Goal: Information Seeking & Learning: Find contact information

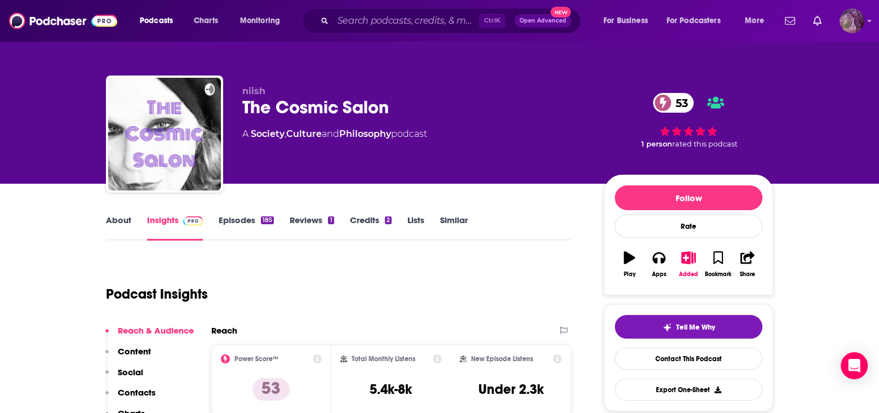
click at [851, 19] on img "Logged in as MSanz" at bounding box center [851, 20] width 25 height 25
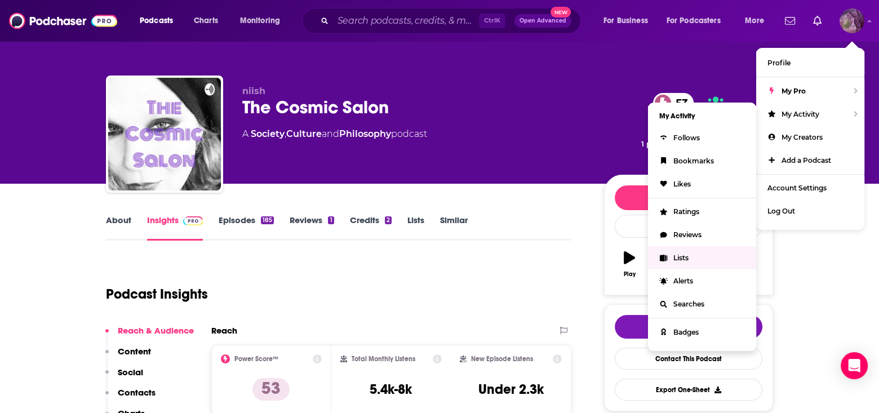
click at [682, 259] on span "Lists" at bounding box center [680, 257] width 15 height 8
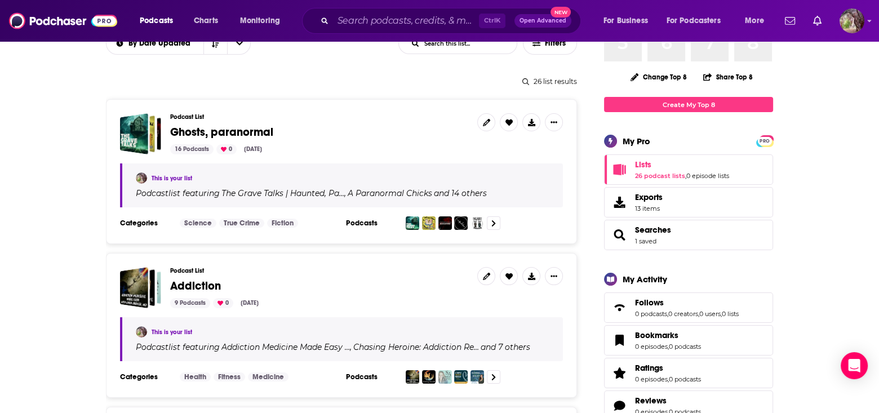
scroll to position [113, 0]
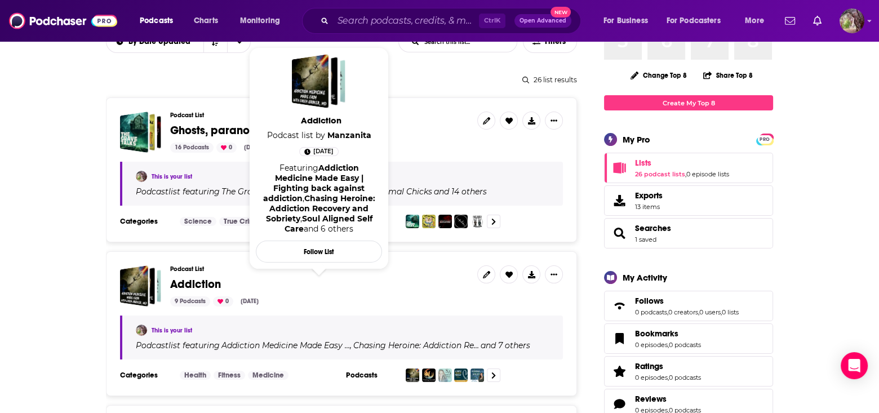
click at [199, 282] on span "Addiction" at bounding box center [195, 284] width 51 height 14
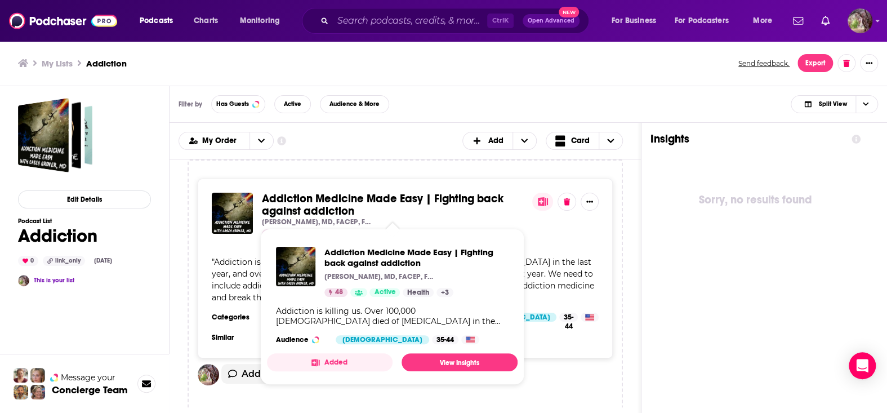
click at [306, 198] on span "Addiction Medicine Made Easy | Fighting back against addiction" at bounding box center [383, 205] width 242 height 26
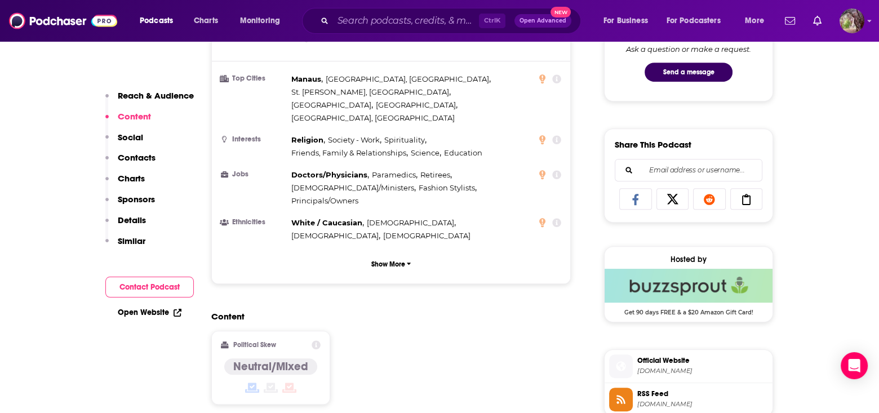
scroll to position [789, 0]
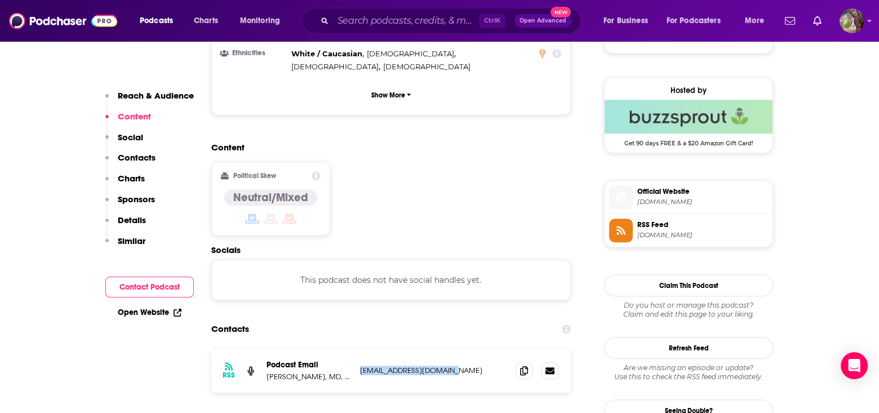
drag, startPoint x: 467, startPoint y: 310, endPoint x: 361, endPoint y: 311, distance: 106.5
click at [361, 366] on p "ammadeeasy@fastmail.com" at bounding box center [433, 371] width 146 height 10
copy p "ammadeeasy@fastmail.com"
click at [670, 198] on span "addictionmedicinemadeeasy.com" at bounding box center [702, 202] width 131 height 8
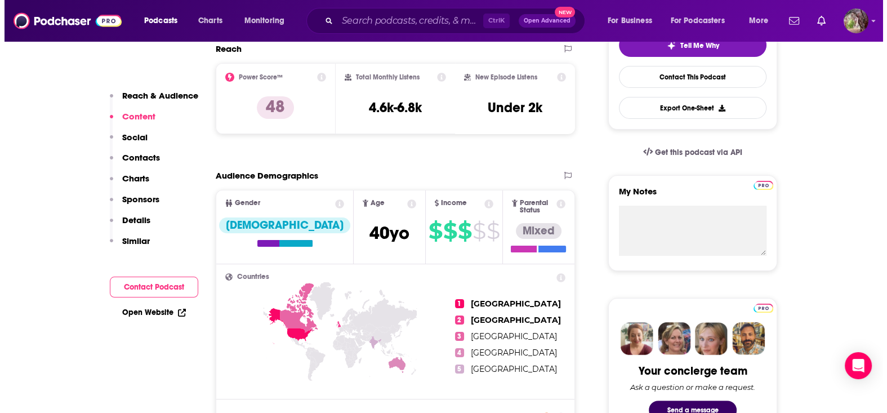
scroll to position [0, 0]
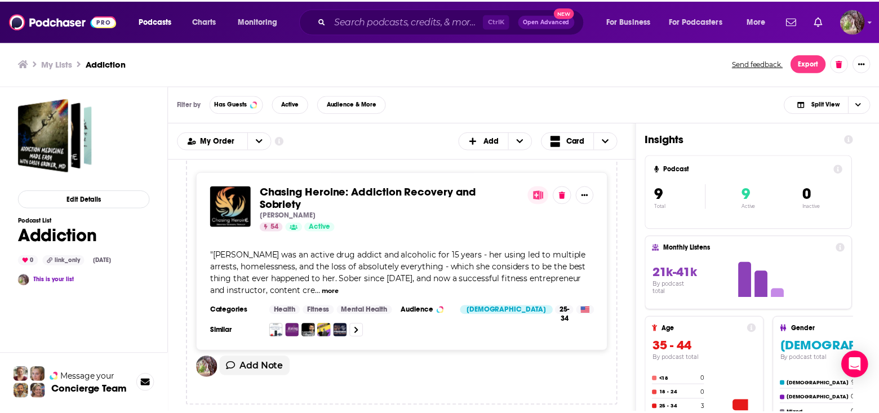
scroll to position [225, 0]
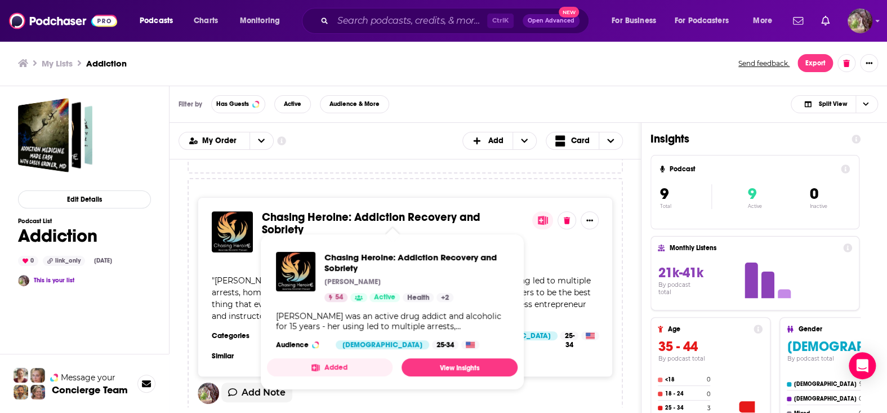
click at [358, 219] on span "Chasing Heroine: Addiction Recovery and Sobriety" at bounding box center [371, 223] width 219 height 26
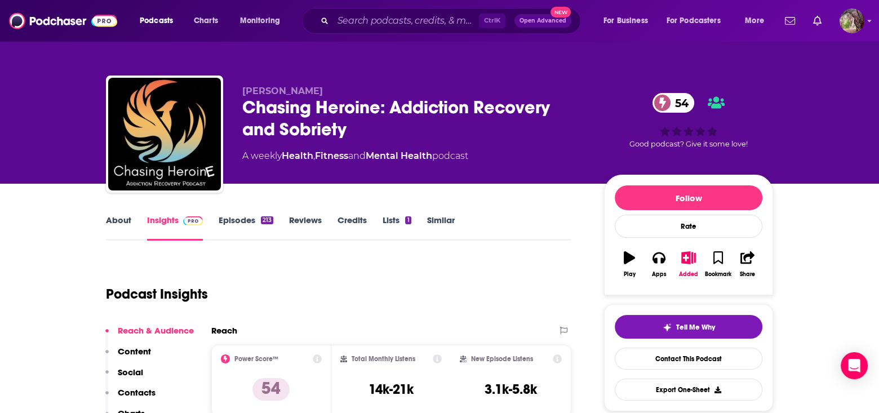
click at [118, 219] on link "About" at bounding box center [118, 228] width 25 height 26
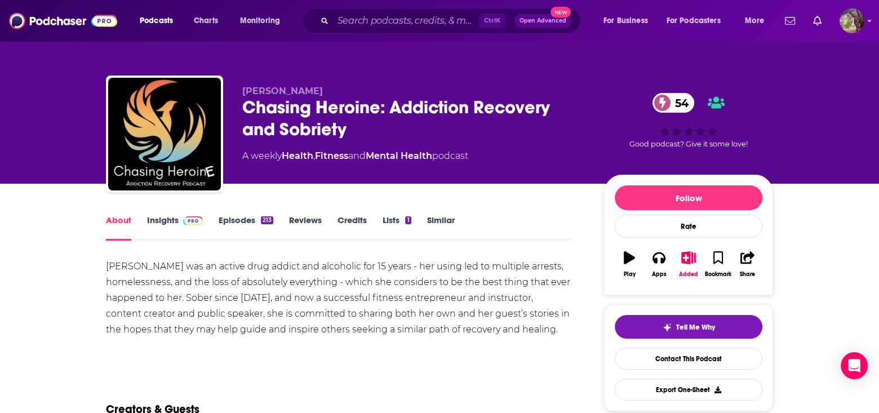
drag, startPoint x: 323, startPoint y: 94, endPoint x: 243, endPoint y: 93, distance: 80.6
click at [243, 93] on p "[PERSON_NAME]" at bounding box center [414, 91] width 344 height 11
copy span "[PERSON_NAME]"
click at [167, 219] on link "Insights" at bounding box center [175, 228] width 56 height 26
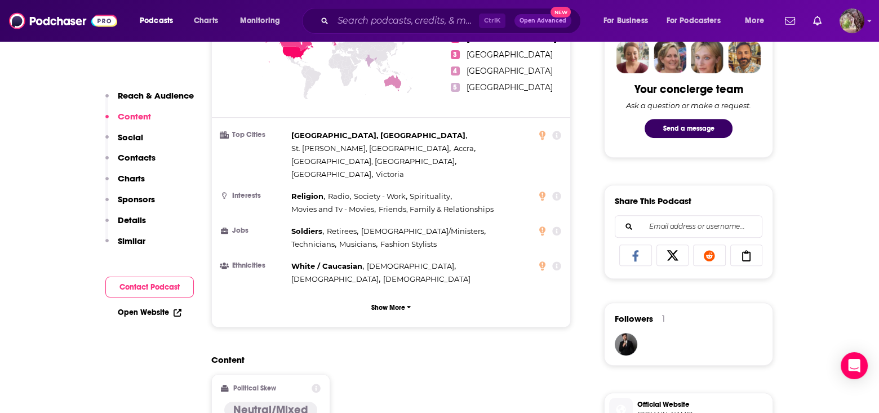
scroll to position [789, 0]
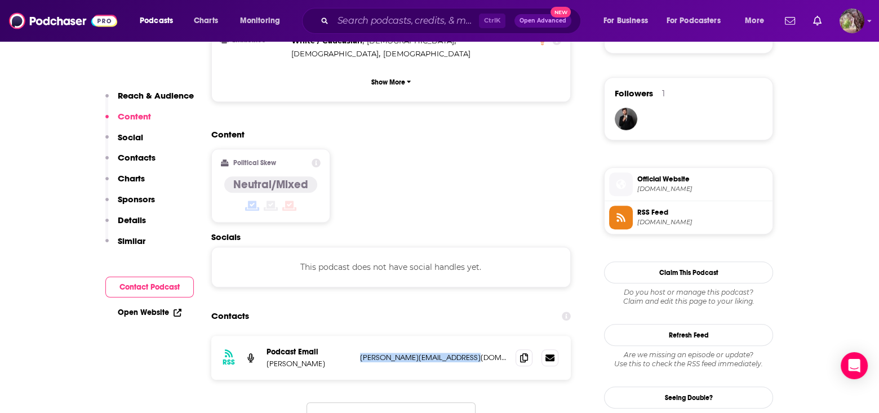
drag, startPoint x: 473, startPoint y: 311, endPoint x: 359, endPoint y: 313, distance: 113.8
click at [359, 336] on div "RSS Podcast Email Jeannine Coulter Lindgren jeannine.coulter10@gmail.com jeanni…" at bounding box center [390, 358] width 359 height 44
copy p "jeannine.coulter10@gmail.com"
click at [668, 185] on span "podcasters.spotify.com" at bounding box center [702, 189] width 131 height 8
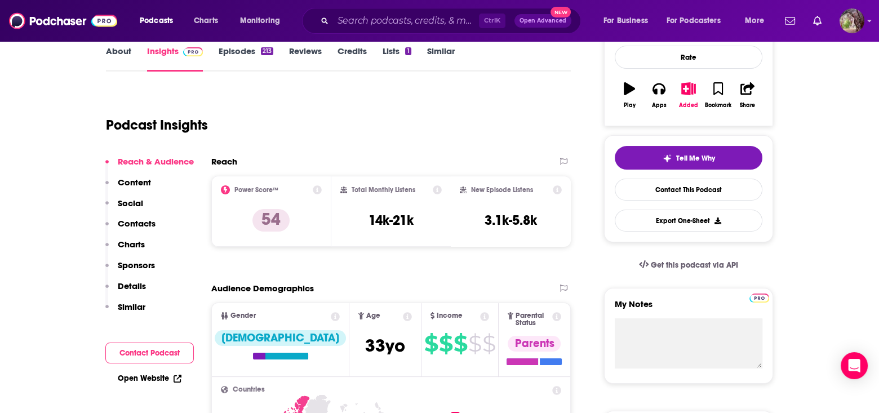
scroll to position [0, 0]
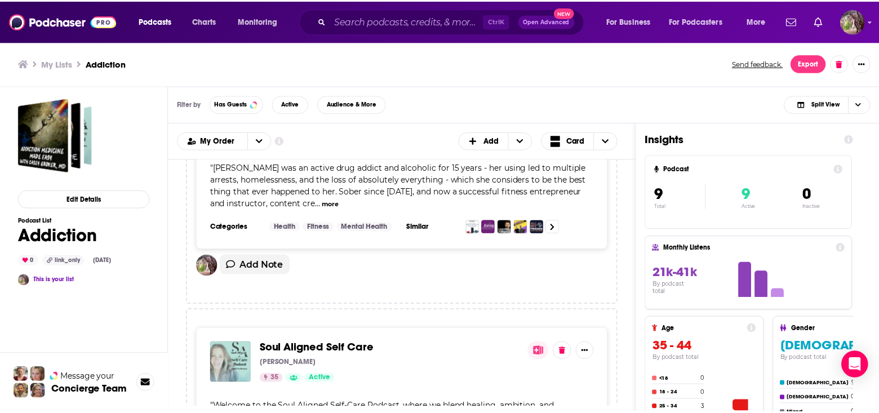
scroll to position [451, 0]
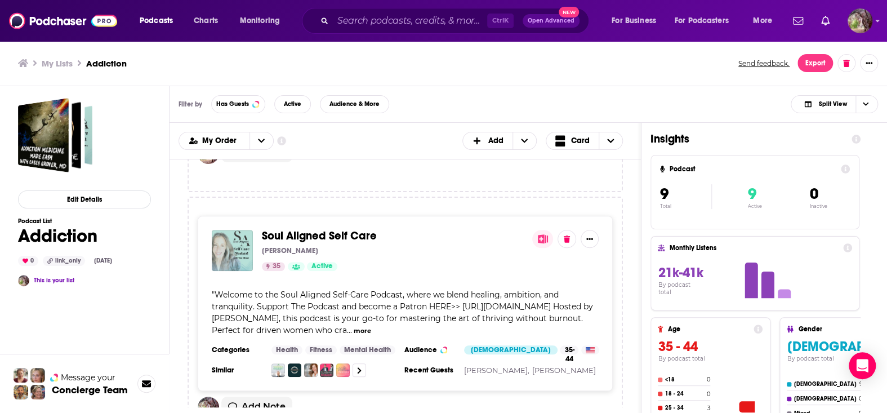
click at [332, 233] on span "Soul Aligned Self Care" at bounding box center [319, 236] width 115 height 14
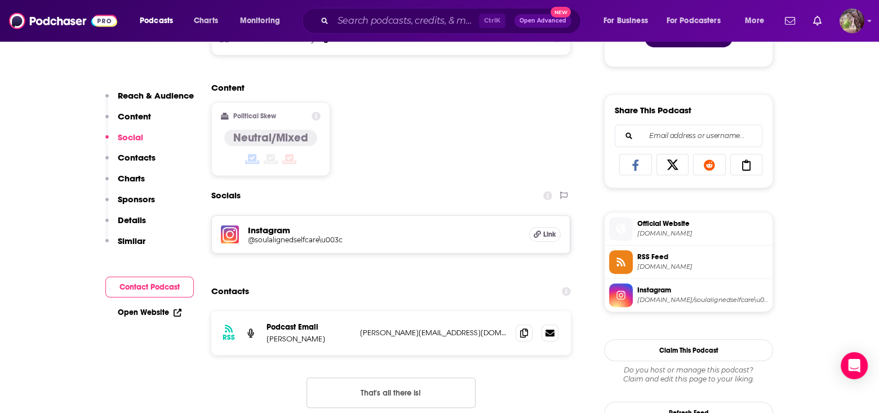
scroll to position [676, 0]
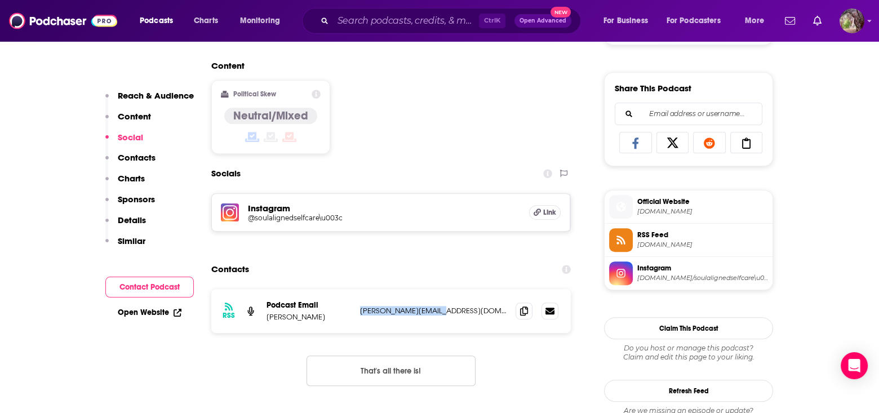
drag, startPoint x: 390, startPoint y: 308, endPoint x: 355, endPoint y: 308, distance: 34.9
click at [355, 308] on div "RSS Podcast Email TINA STINSON tina@tinastinson.com tina@tinastinson.com" at bounding box center [390, 311] width 359 height 44
copy p "tina@tinastinson.com"
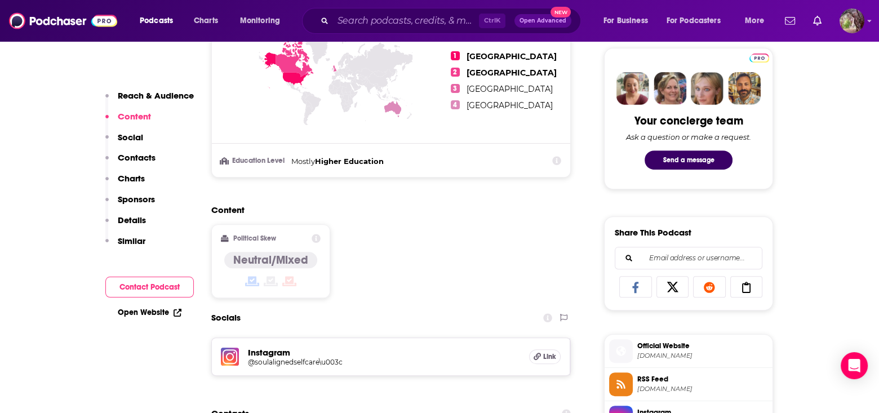
scroll to position [507, 0]
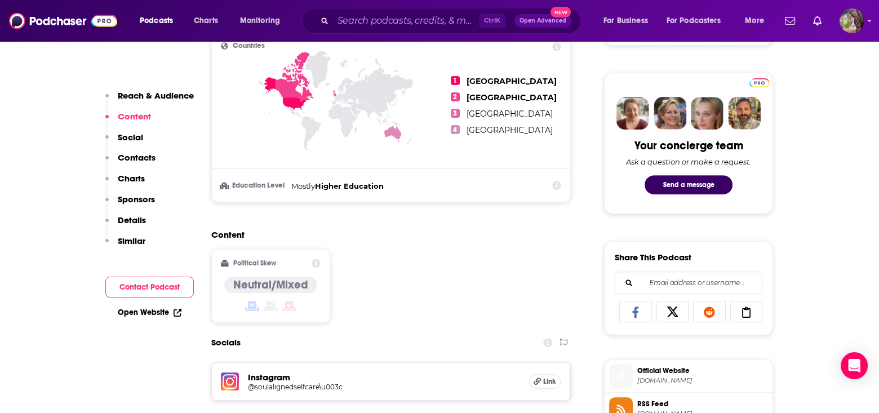
click at [667, 370] on span "Official Website" at bounding box center [702, 371] width 131 height 10
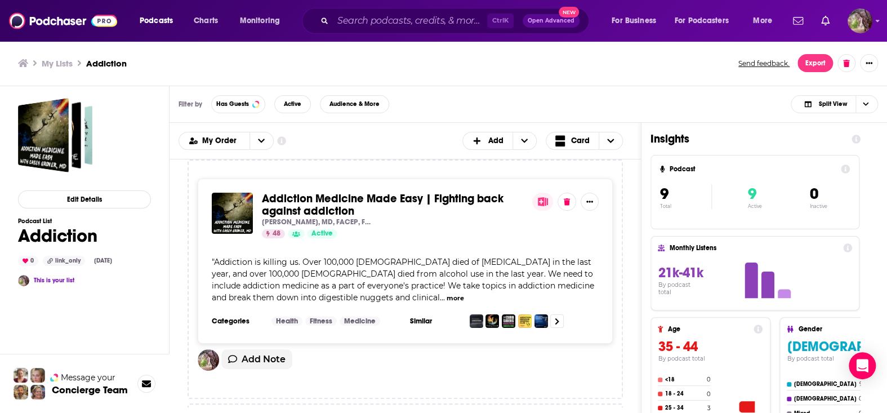
click at [179, 381] on div "Addiction Medicine Made Easy | Fighting back against addiction Casey Grover, MD…" at bounding box center [405, 283] width 471 height 248
click at [361, 60] on ul "My Lists Addiction" at bounding box center [372, 63] width 708 height 11
click at [647, 65] on ul "My Lists Addiction" at bounding box center [372, 63] width 708 height 11
click at [561, 383] on div "Addiction Medicine Made Easy | Fighting back against addiction Casey Grover, MD…" at bounding box center [405, 278] width 435 height 239
click at [407, 142] on div "My Order Customize Your List Order Select the “My Order” sort and remove all fi…" at bounding box center [405, 141] width 453 height 18
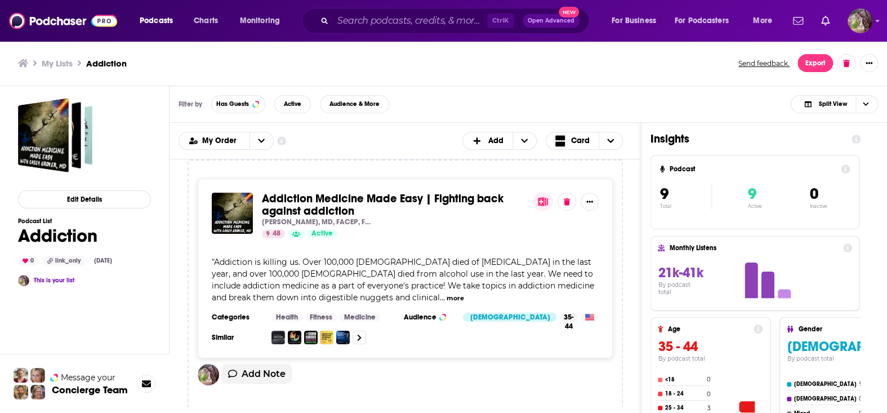
click at [151, 279] on div "Edit Details Podcast List Addiction 0 link_only [DATE] This is your list Messag…" at bounding box center [85, 297] width 170 height 422
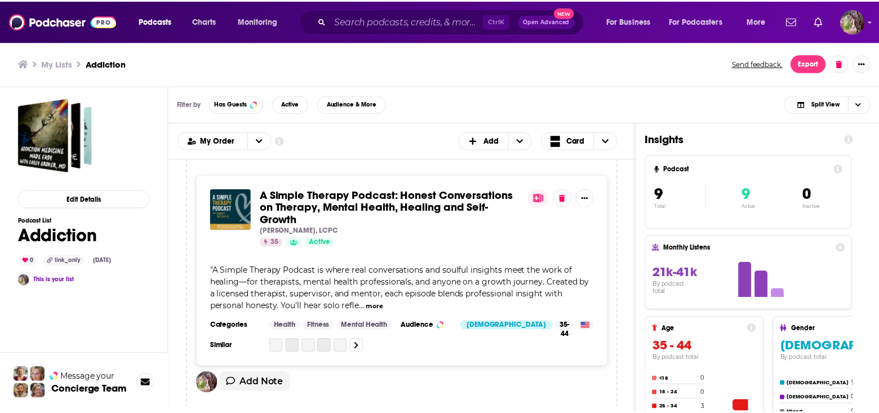
scroll to position [789, 0]
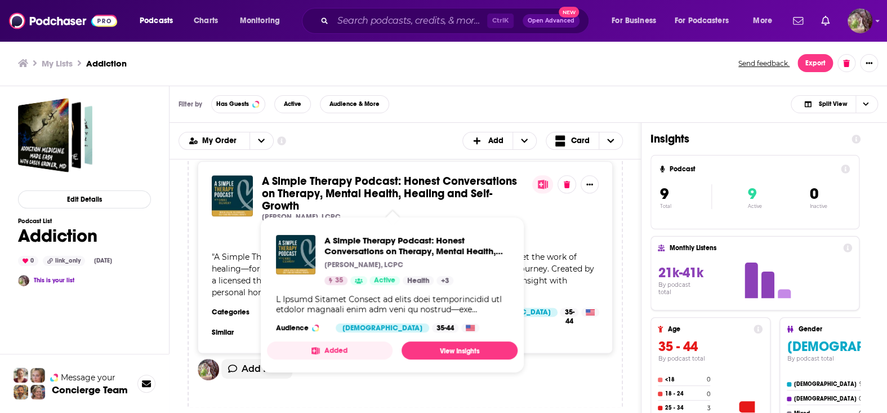
click at [366, 174] on span "A Simple Therapy Podcast: Honest Conversations on Therapy, Mental Health, Heali…" at bounding box center [389, 193] width 255 height 39
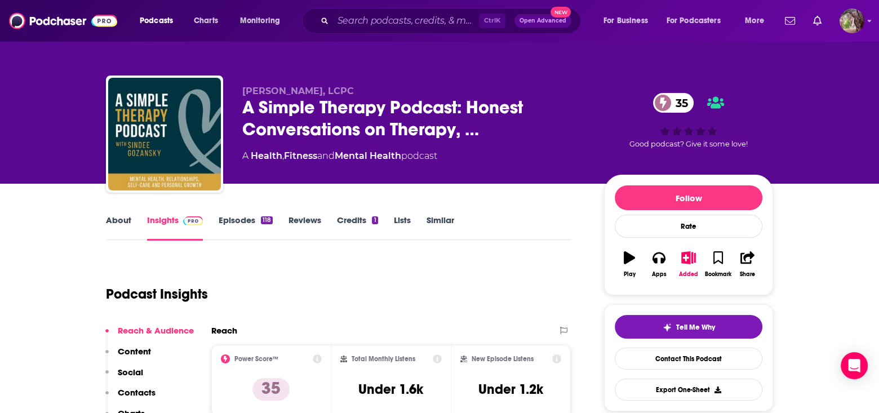
click at [117, 221] on link "About" at bounding box center [118, 228] width 25 height 26
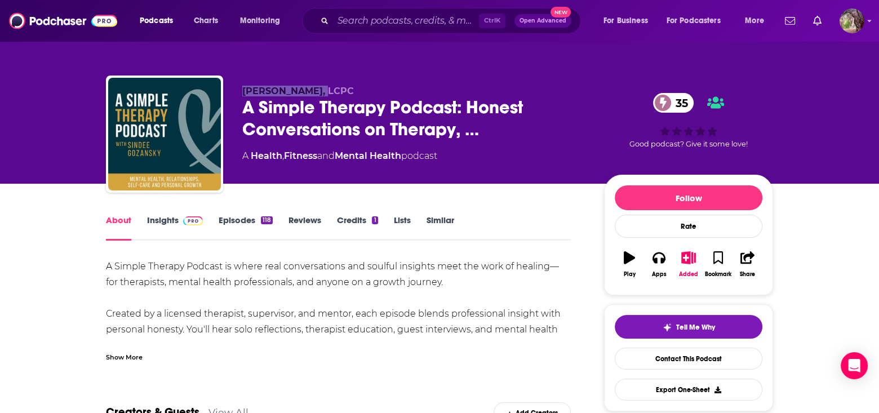
drag, startPoint x: 238, startPoint y: 87, endPoint x: 321, endPoint y: 93, distance: 83.0
click at [321, 93] on div "[PERSON_NAME], LCPC A Simple Therapy Podcast: Honest Conversations on Therapy, …" at bounding box center [439, 136] width 667 height 122
copy span "[PERSON_NAME]"
drag, startPoint x: 223, startPoint y: 266, endPoint x: 104, endPoint y: 266, distance: 118.9
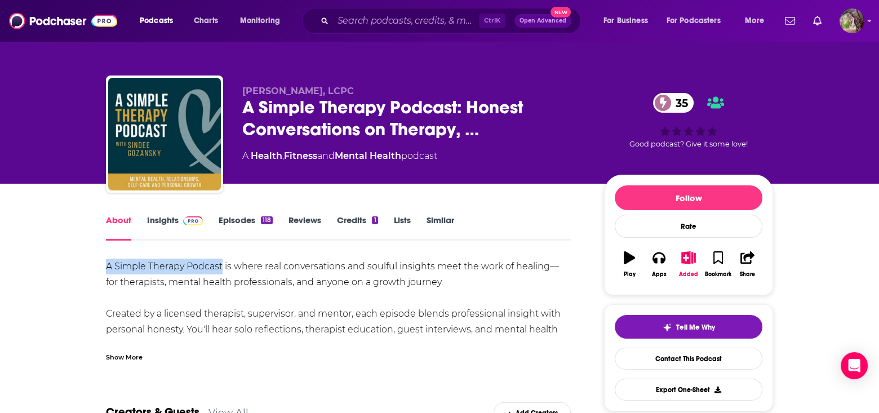
copy div "A Simple Therapy Podcast"
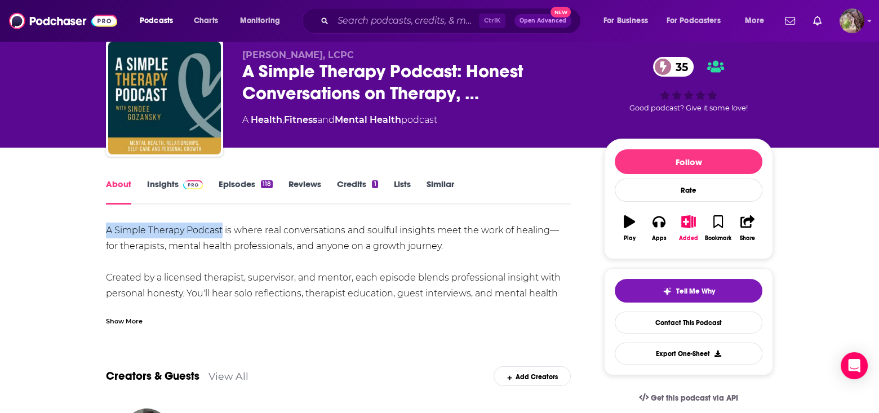
scroll to position [56, 0]
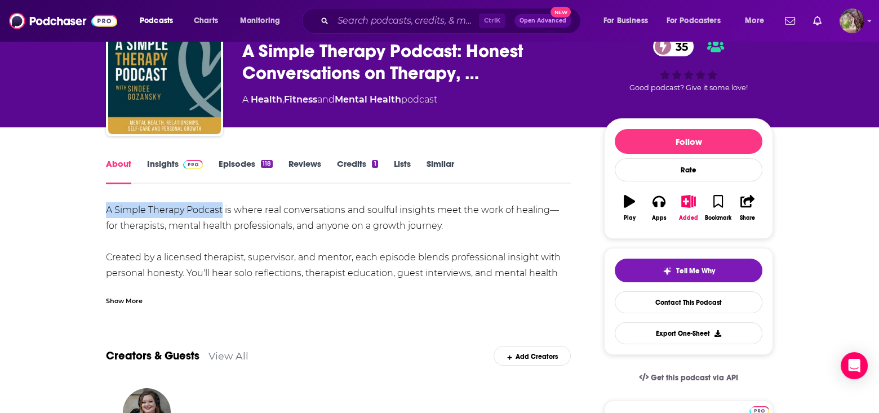
click at [161, 162] on link "Insights" at bounding box center [175, 171] width 56 height 26
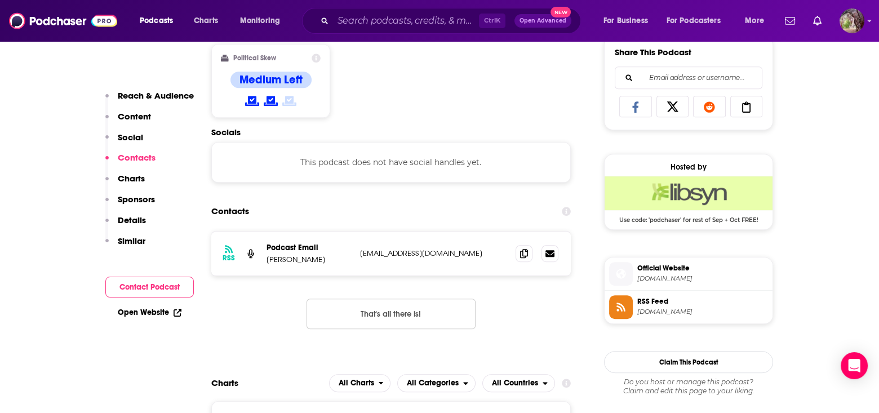
scroll to position [732, 0]
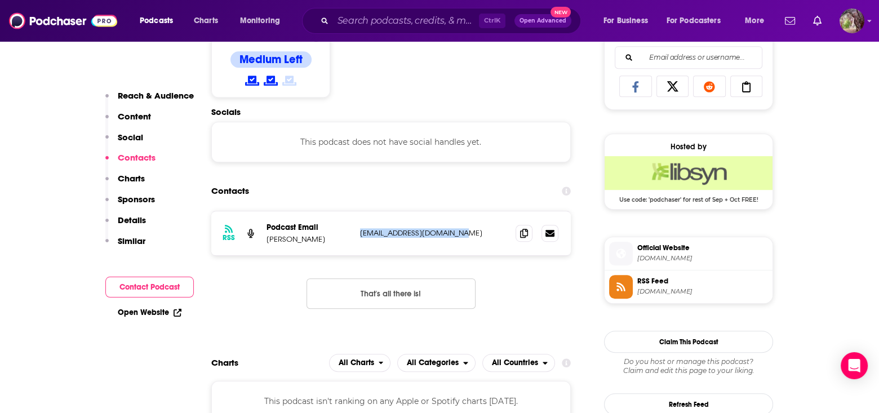
drag, startPoint x: 443, startPoint y: 228, endPoint x: 359, endPoint y: 232, distance: 83.4
click at [360, 232] on p "[EMAIL_ADDRESS][DOMAIN_NAME]" at bounding box center [433, 233] width 146 height 10
copy p "[EMAIL_ADDRESS][DOMAIN_NAME]"
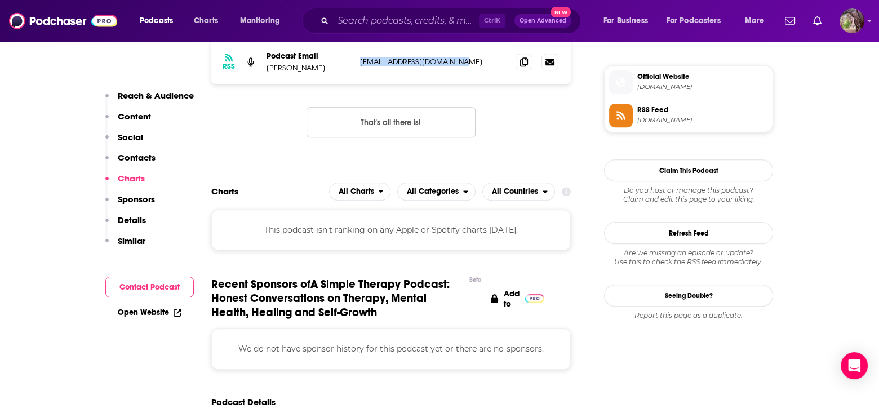
scroll to position [845, 0]
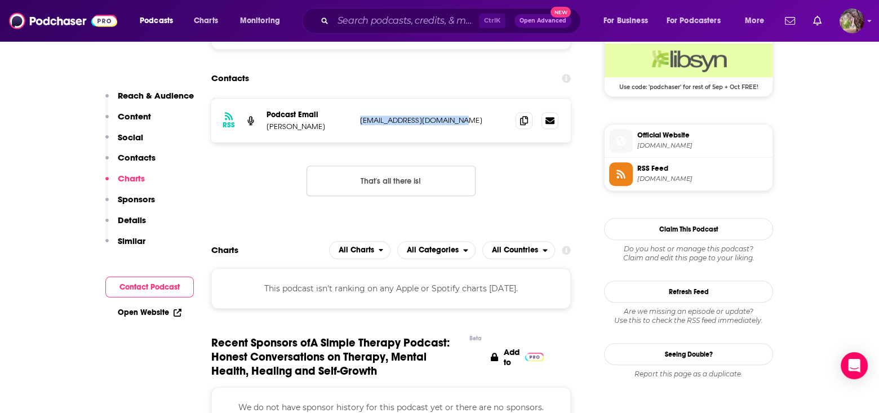
click at [663, 141] on span "[DOMAIN_NAME]" at bounding box center [702, 145] width 131 height 8
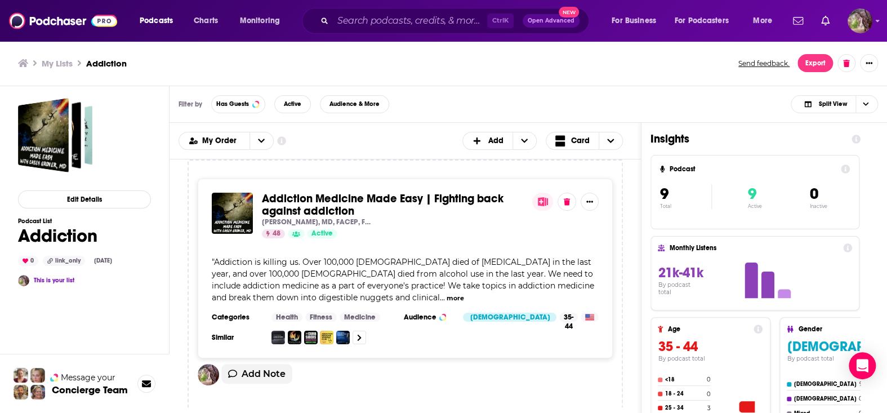
click at [149, 70] on div "My Lists Addiction Send feedback. Export" at bounding box center [443, 63] width 851 height 18
click at [152, 276] on div "Edit Details Podcast List Addiction 0 link_only [DATE] This is your list Messag…" at bounding box center [85, 297] width 170 height 422
drag, startPoint x: 484, startPoint y: 388, endPoint x: 478, endPoint y: 388, distance: 6.2
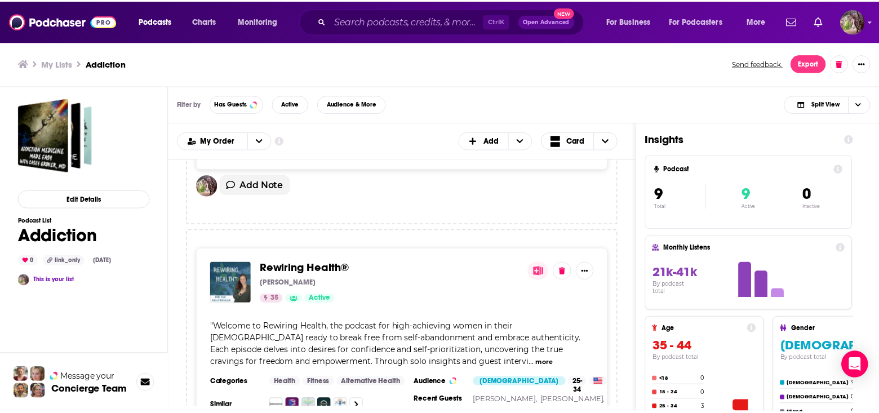
scroll to position [1014, 0]
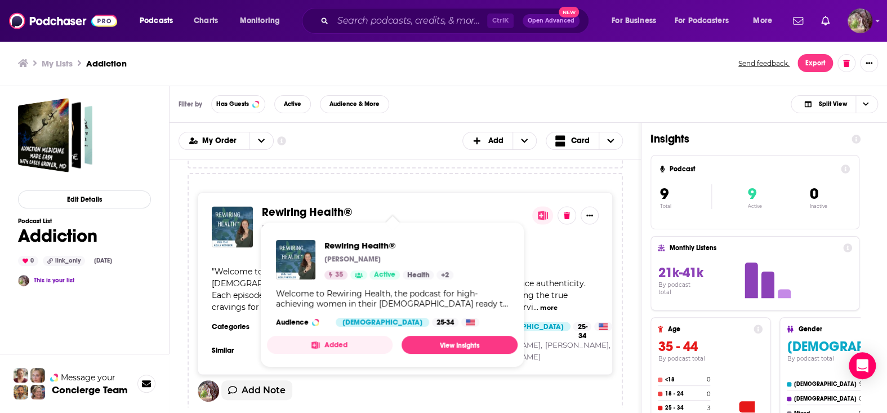
click at [314, 205] on span "Rewiring Health®" at bounding box center [307, 212] width 91 height 14
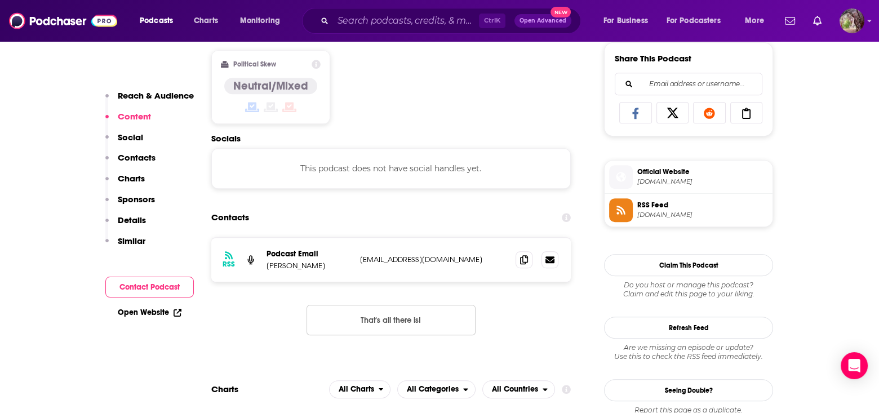
scroll to position [732, 0]
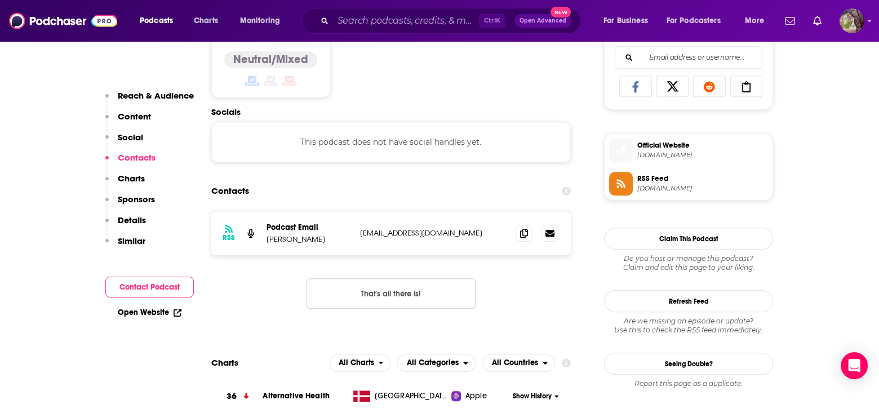
drag, startPoint x: 504, startPoint y: 232, endPoint x: 359, endPoint y: 233, distance: 144.8
click at [360, 233] on p "[EMAIL_ADDRESS][DOMAIN_NAME]" at bounding box center [433, 233] width 146 height 10
copy p "[EMAIL_ADDRESS][DOMAIN_NAME]"
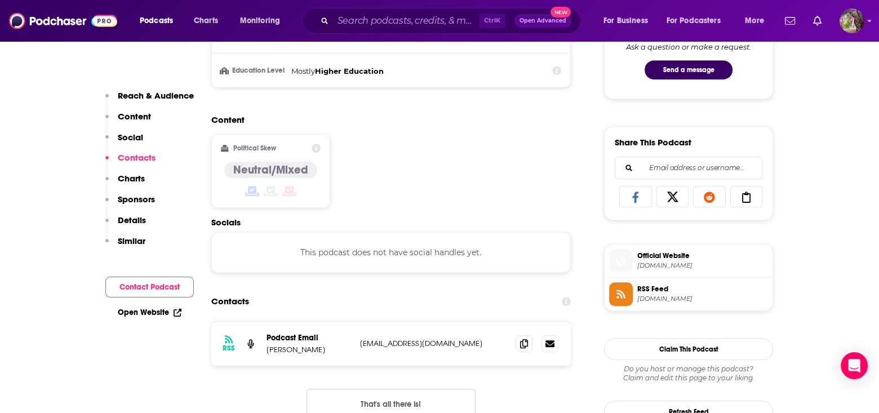
scroll to position [620, 0]
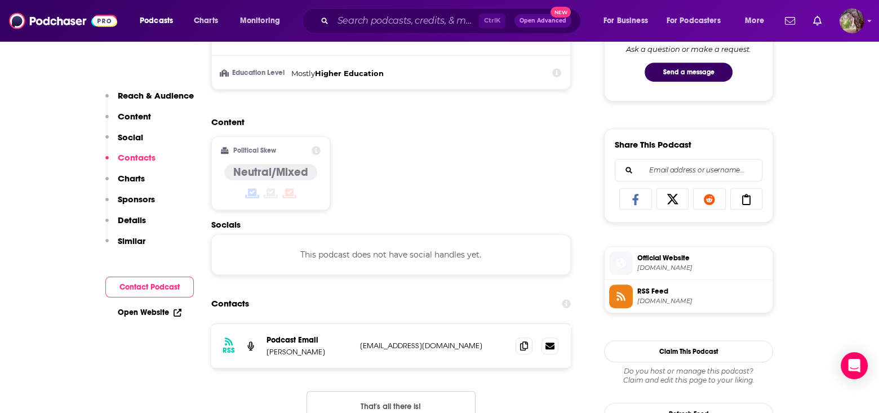
click at [659, 264] on span "[DOMAIN_NAME]" at bounding box center [702, 268] width 131 height 8
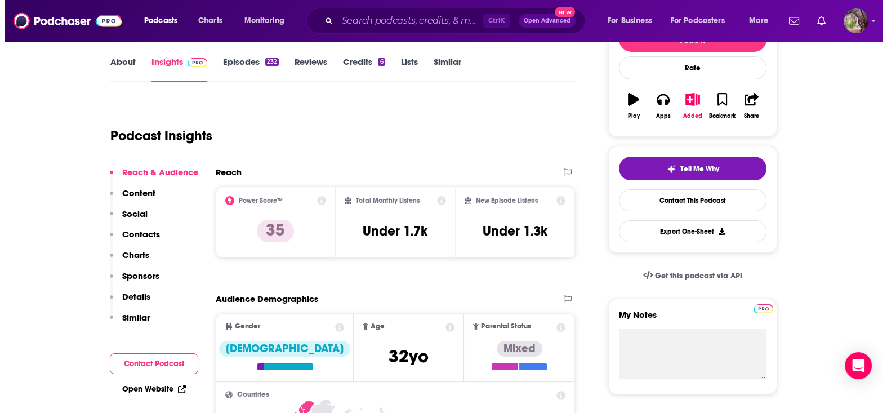
scroll to position [0, 0]
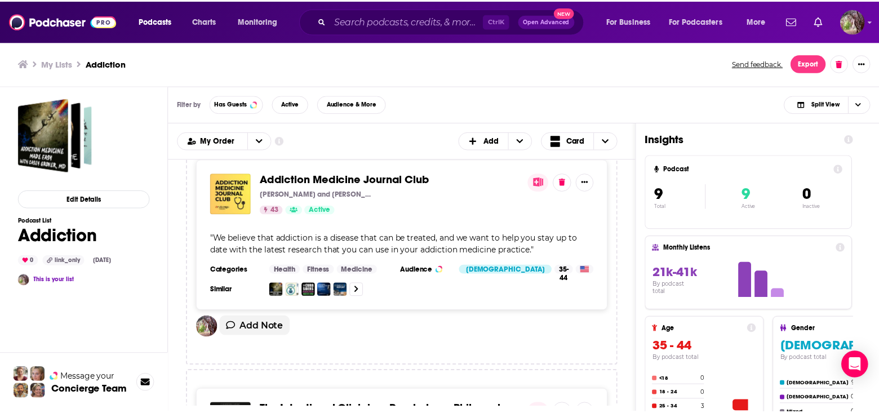
scroll to position [1296, 0]
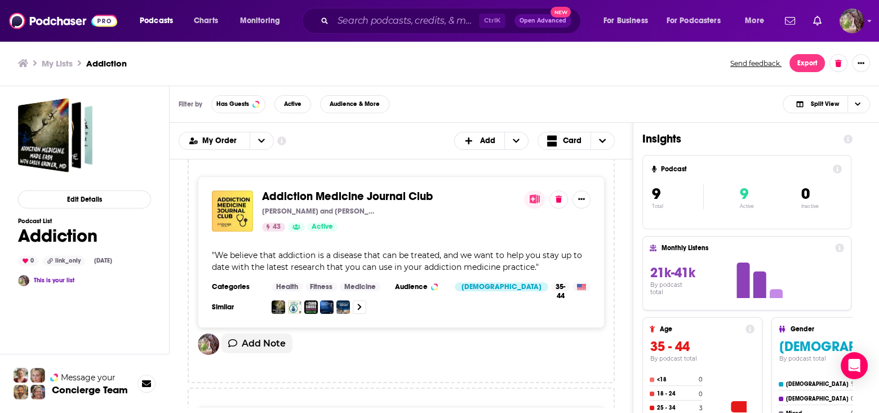
click at [350, 203] on span "Addiction Medicine Journal Club" at bounding box center [347, 196] width 171 height 14
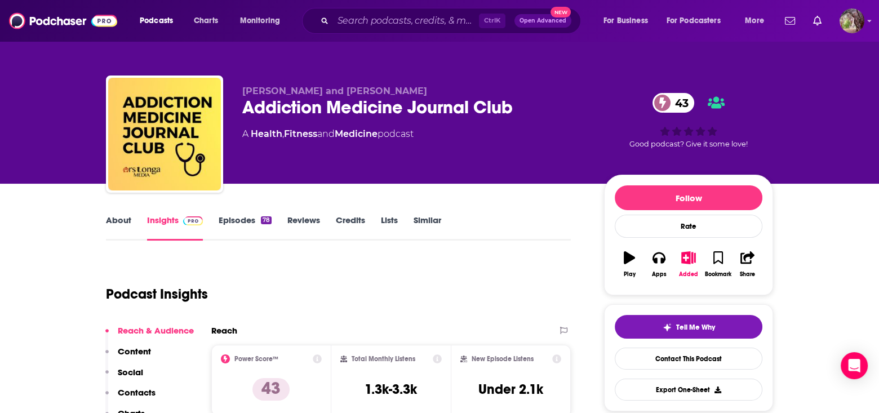
click at [121, 219] on link "About" at bounding box center [118, 228] width 25 height 26
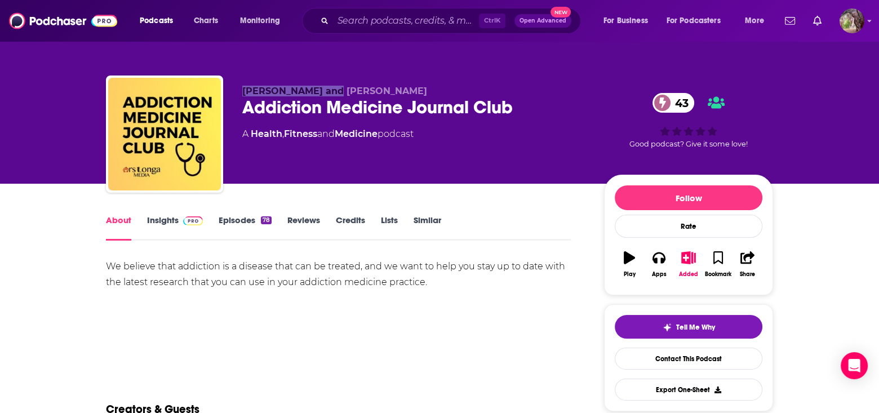
drag, startPoint x: 241, startPoint y: 89, endPoint x: 323, endPoint y: 93, distance: 82.9
click at [323, 93] on div "[PERSON_NAME] and [PERSON_NAME] Addiction Medicine Journal Club 43 A Health , F…" at bounding box center [439, 136] width 667 height 122
copy span "[PERSON_NAME]"
click at [401, 92] on span "[PERSON_NAME] and [PERSON_NAME]" at bounding box center [334, 91] width 185 height 11
drag, startPoint x: 420, startPoint y: 93, endPoint x: 242, endPoint y: 93, distance: 177.4
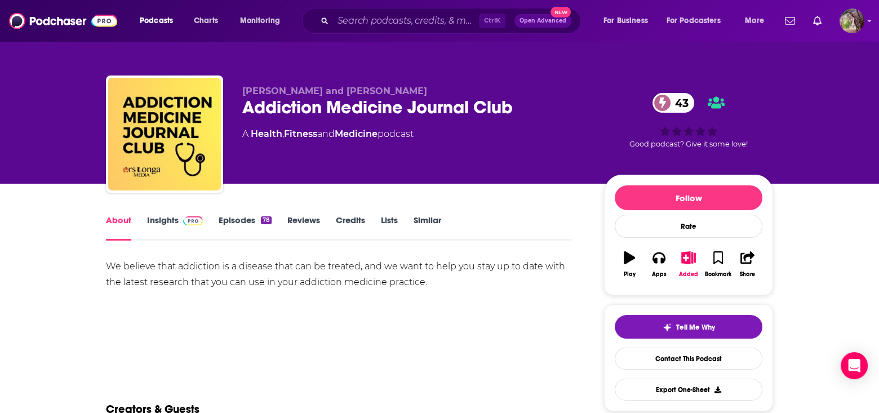
click at [242, 93] on p "[PERSON_NAME] and [PERSON_NAME]" at bounding box center [414, 91] width 344 height 11
copy span "[PERSON_NAME] and [PERSON_NAME]"
click at [153, 219] on link "Insights" at bounding box center [175, 228] width 56 height 26
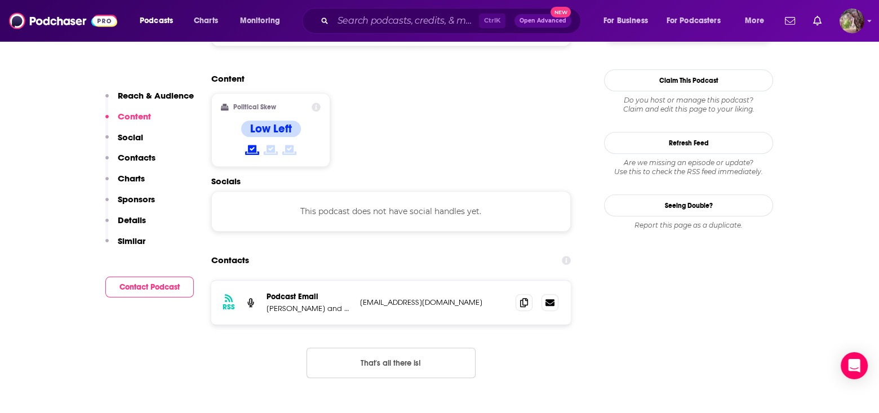
scroll to position [901, 0]
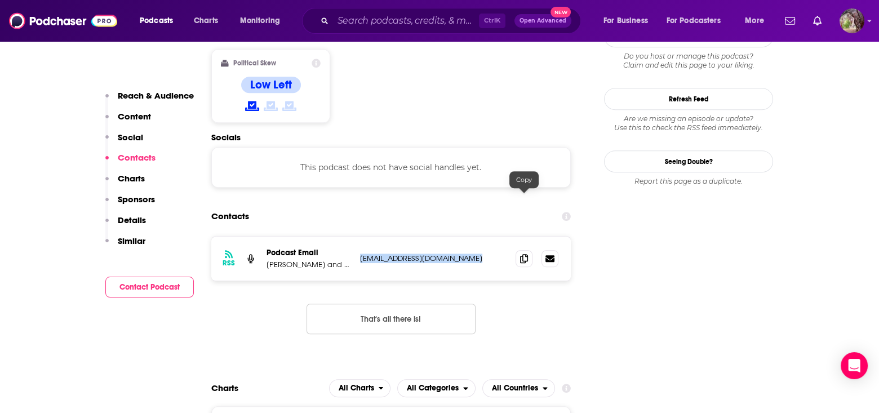
drag, startPoint x: 353, startPoint y: 200, endPoint x: 568, endPoint y: 198, distance: 214.6
click at [568, 237] on div "RSS Podcast Email [PERSON_NAME] and [PERSON_NAME] [EMAIL_ADDRESS][DOMAIN_NAME] …" at bounding box center [390, 259] width 359 height 44
click at [520, 253] on icon at bounding box center [524, 257] width 8 height 9
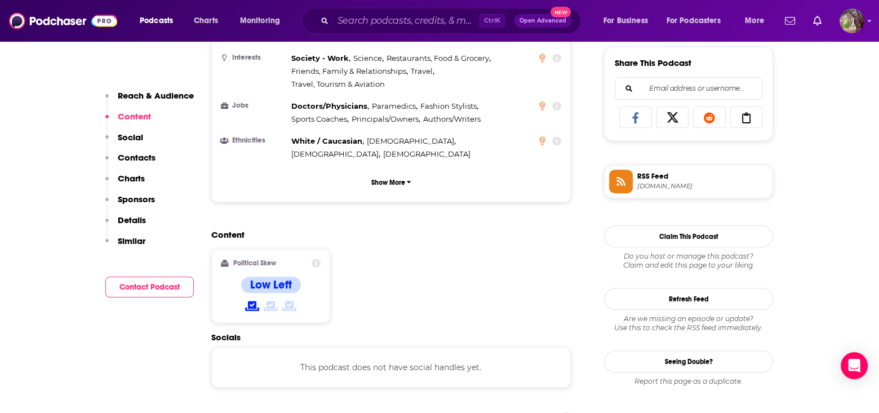
scroll to position [676, 0]
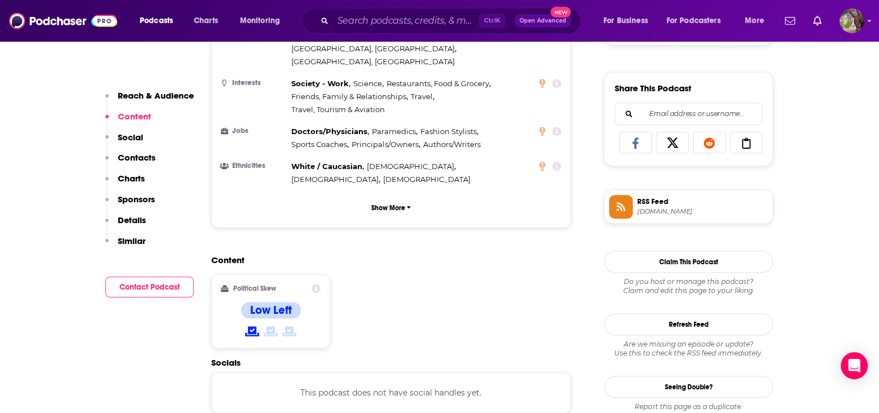
click at [651, 203] on span "RSS Feed" at bounding box center [702, 202] width 131 height 10
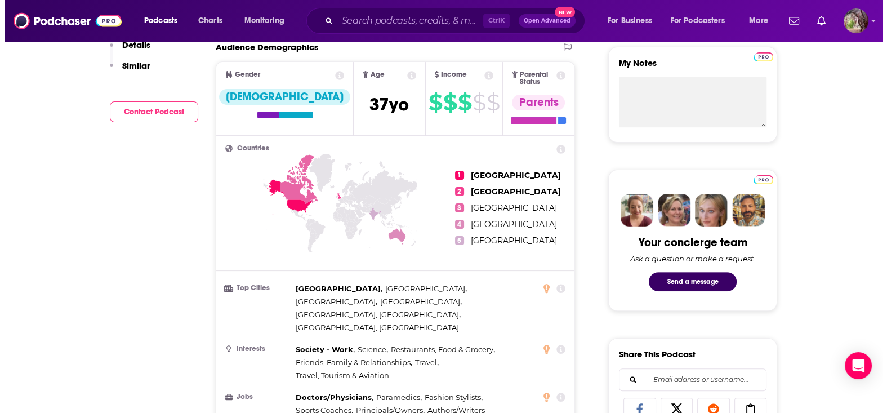
scroll to position [0, 0]
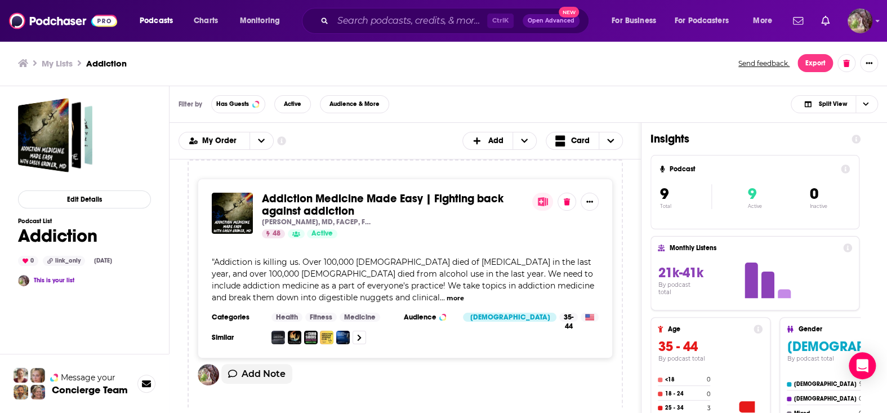
click at [422, 376] on div "Add Note" at bounding box center [405, 378] width 415 height 28
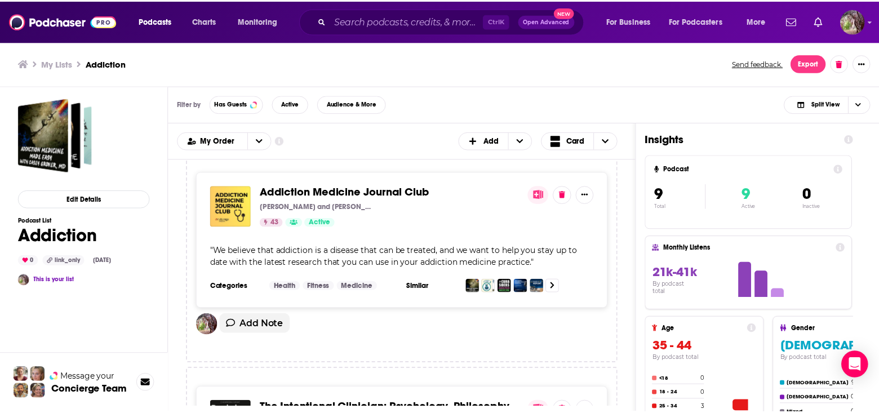
scroll to position [1465, 0]
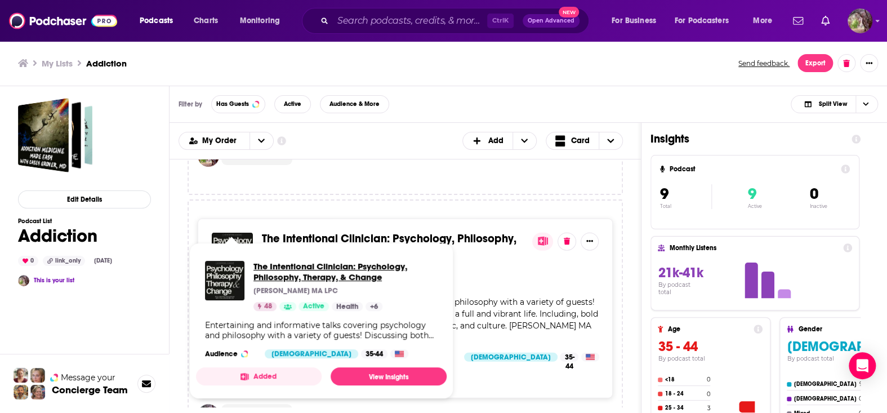
click at [278, 270] on span "The Intentional Clinician: Psychology, Philosophy, Therapy, & Change" at bounding box center [345, 271] width 184 height 21
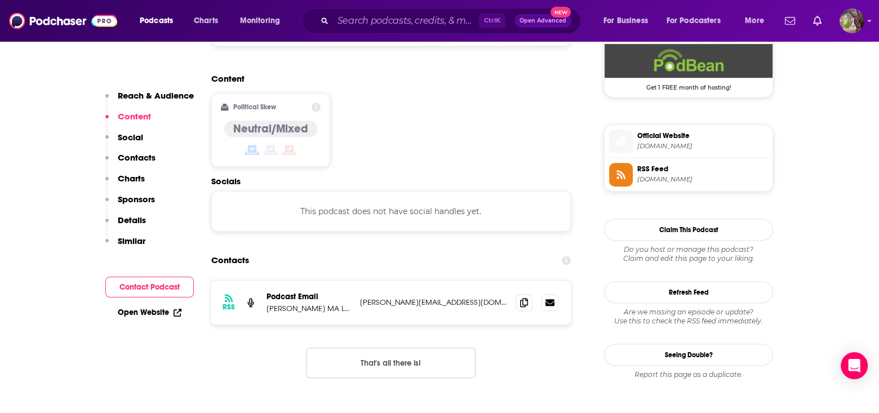
scroll to position [845, 0]
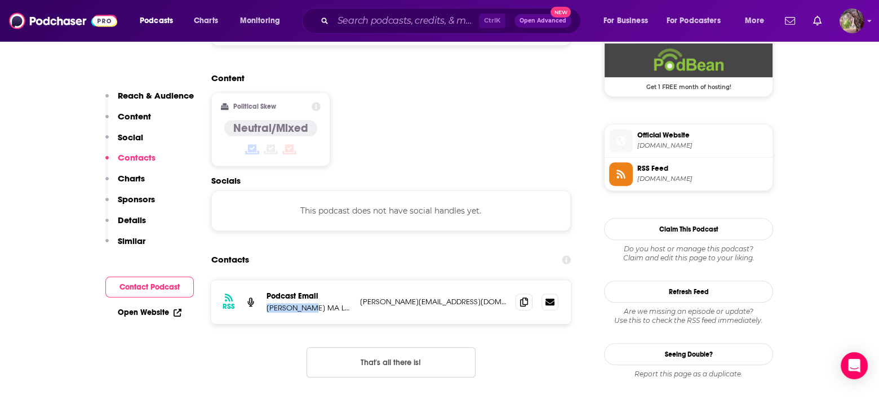
drag, startPoint x: 266, startPoint y: 260, endPoint x: 304, endPoint y: 263, distance: 38.4
click at [304, 303] on p "[PERSON_NAME] MA LPC" at bounding box center [308, 308] width 84 height 10
copy p "[PERSON_NAME]"
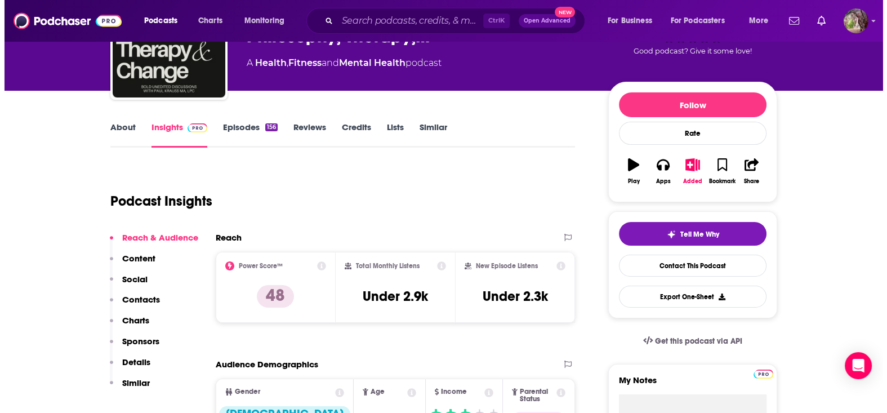
scroll to position [0, 0]
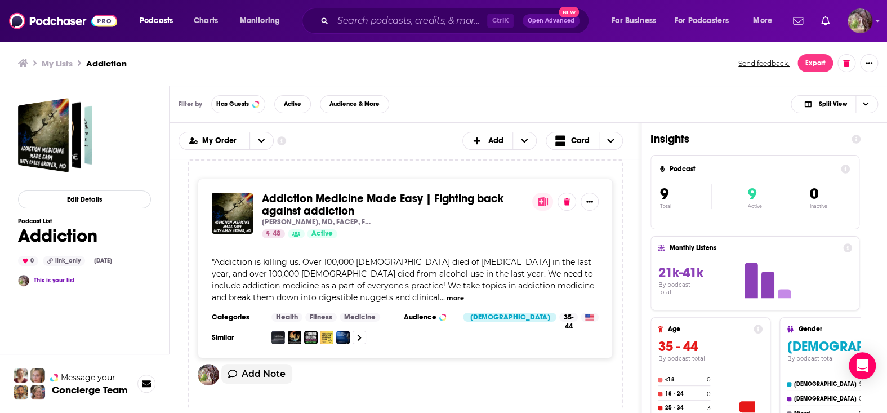
click at [366, 390] on div "Add Note" at bounding box center [405, 378] width 415 height 28
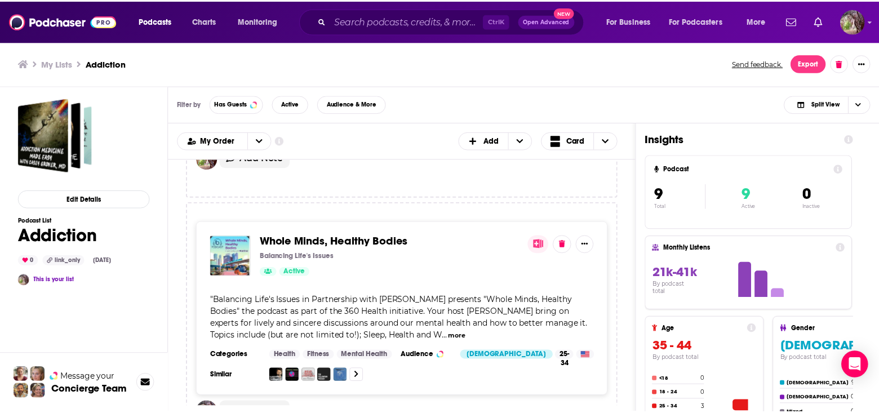
scroll to position [1746, 0]
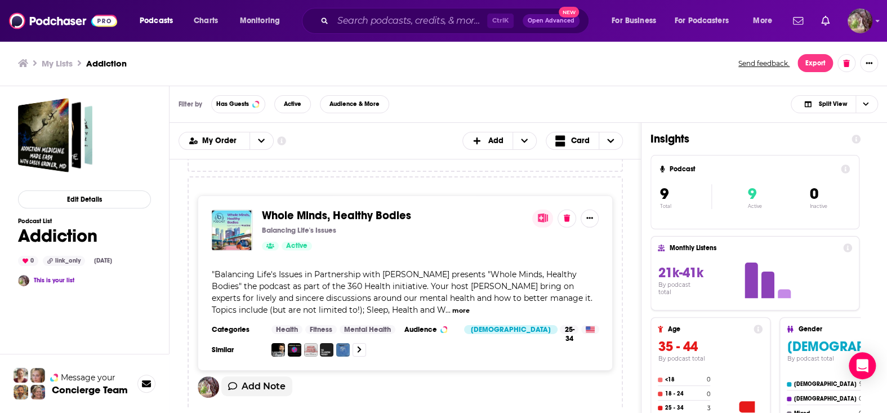
click at [381, 224] on div "Whole Minds, Healthy Bodies Balancing Life's Issues Active" at bounding box center [392, 230] width 261 height 41
click at [343, 214] on span "Whole Minds, Healthy Bodies" at bounding box center [336, 215] width 149 height 14
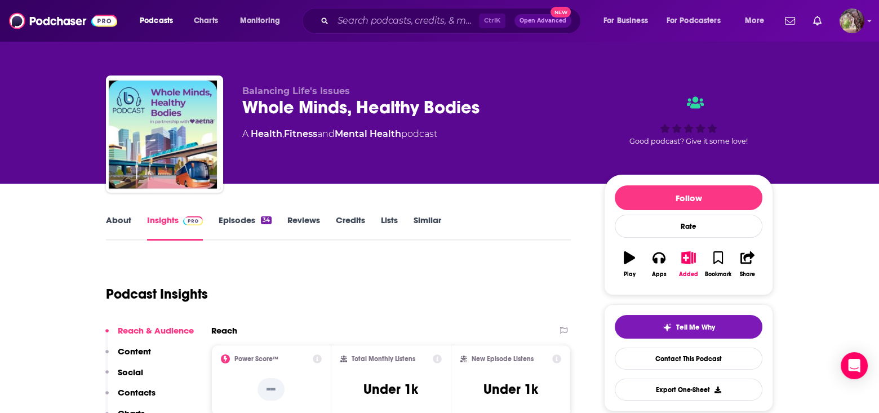
click at [120, 220] on link "About" at bounding box center [118, 228] width 25 height 26
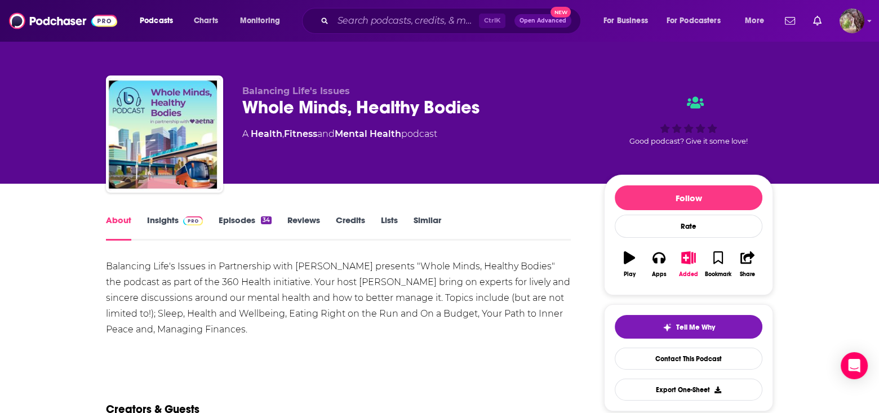
click at [155, 218] on link "Insights" at bounding box center [175, 228] width 56 height 26
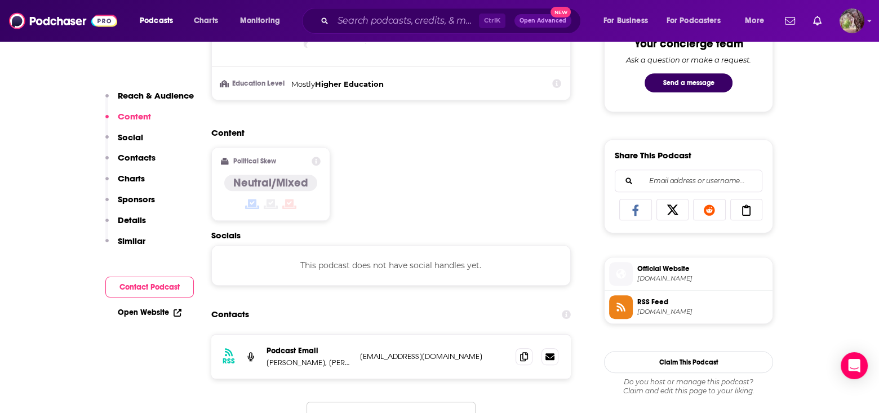
scroll to position [676, 0]
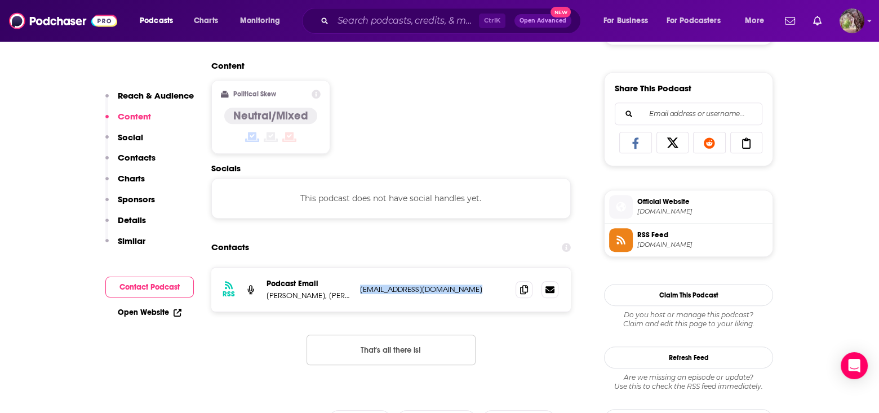
drag, startPoint x: 468, startPoint y: 285, endPoint x: 357, endPoint y: 286, distance: 111.0
click at [357, 286] on div "RSS Podcast Email [PERSON_NAME], [PERSON_NAME] [EMAIL_ADDRESS][DOMAIN_NAME] [EM…" at bounding box center [390, 290] width 359 height 44
copy p "[EMAIL_ADDRESS][DOMAIN_NAME]"
click at [301, 294] on p "[PERSON_NAME], [PERSON_NAME]" at bounding box center [308, 296] width 84 height 10
click at [301, 293] on p "[PERSON_NAME], [PERSON_NAME]" at bounding box center [308, 296] width 84 height 10
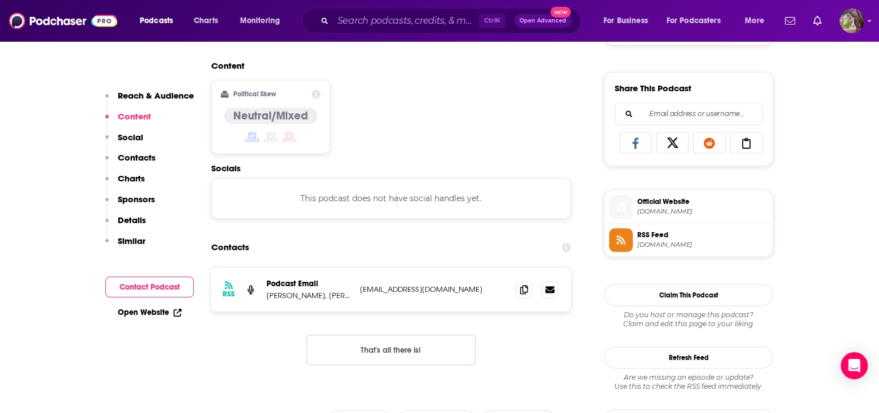
click at [658, 207] on span "[DOMAIN_NAME]" at bounding box center [702, 211] width 131 height 8
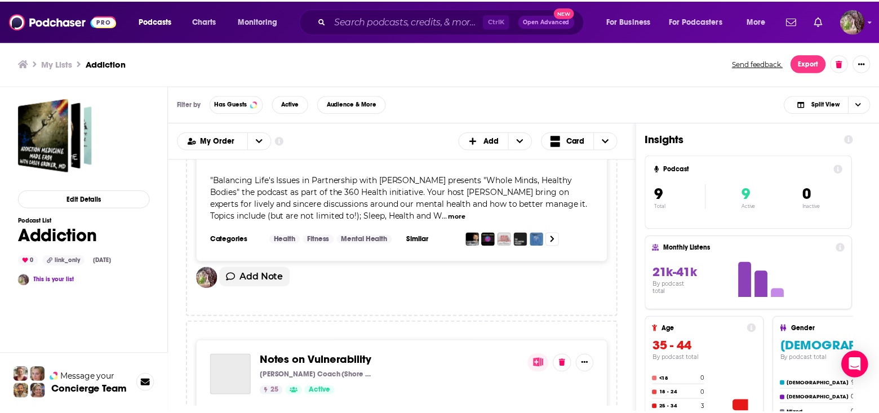
scroll to position [1971, 0]
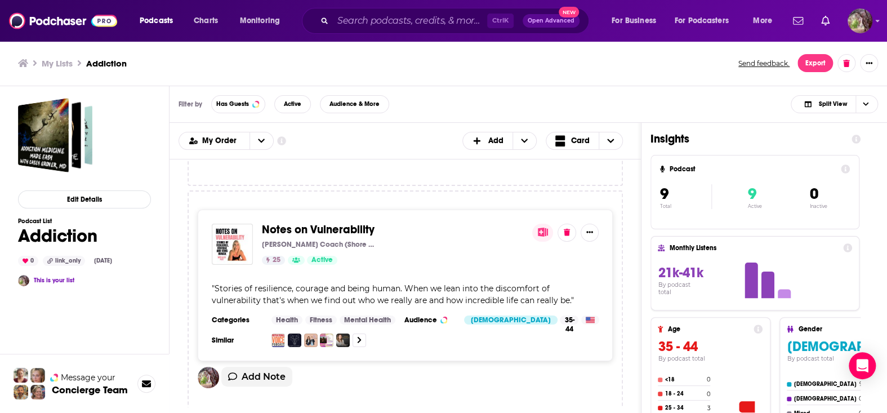
click at [505, 389] on div "Add Note" at bounding box center [405, 381] width 415 height 28
click at [304, 234] on span "Notes on Vulnerability" at bounding box center [318, 229] width 113 height 14
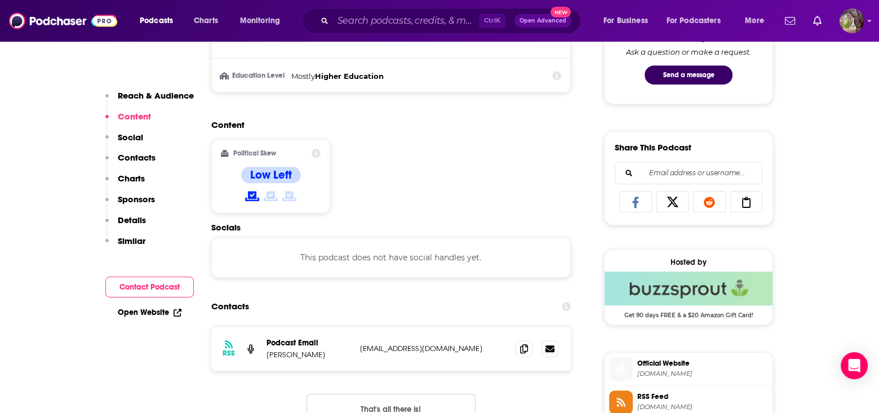
scroll to position [620, 0]
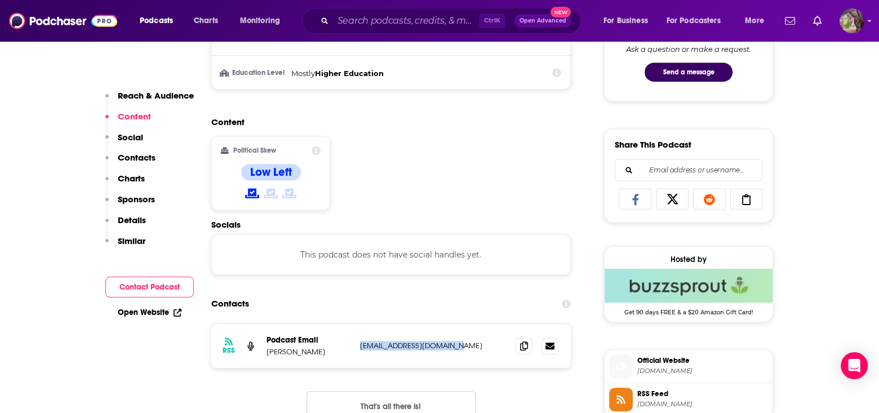
drag, startPoint x: 469, startPoint y: 344, endPoint x: 359, endPoint y: 345, distance: 109.8
click at [359, 345] on div "RSS Podcast Email [PERSON_NAME] [PERSON_NAME][EMAIL_ADDRESS][DOMAIN_NAME] [EMAI…" at bounding box center [390, 346] width 359 height 44
copy p "[EMAIL_ADDRESS][DOMAIN_NAME]"
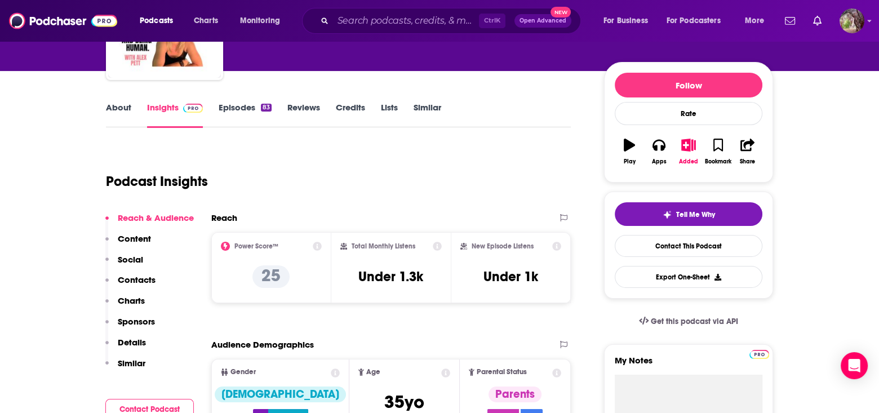
scroll to position [0, 0]
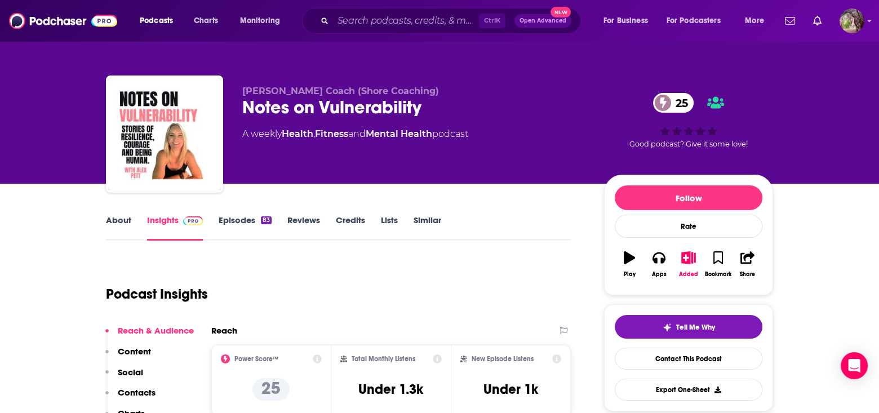
click at [115, 221] on link "About" at bounding box center [118, 228] width 25 height 26
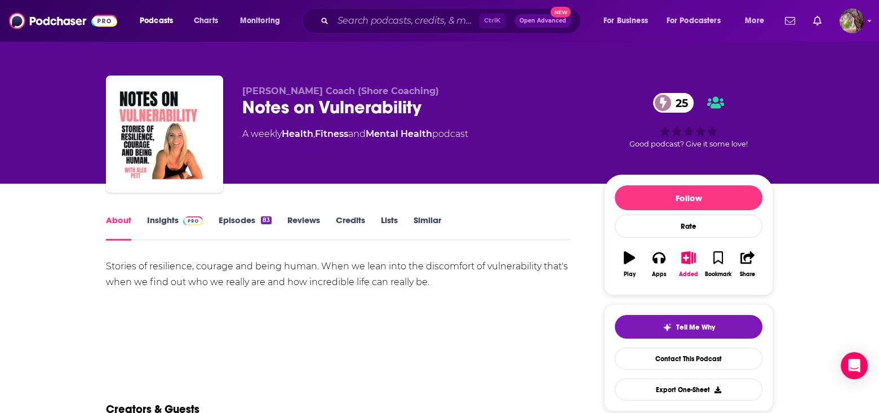
click at [161, 219] on link "Insights" at bounding box center [175, 228] width 56 height 26
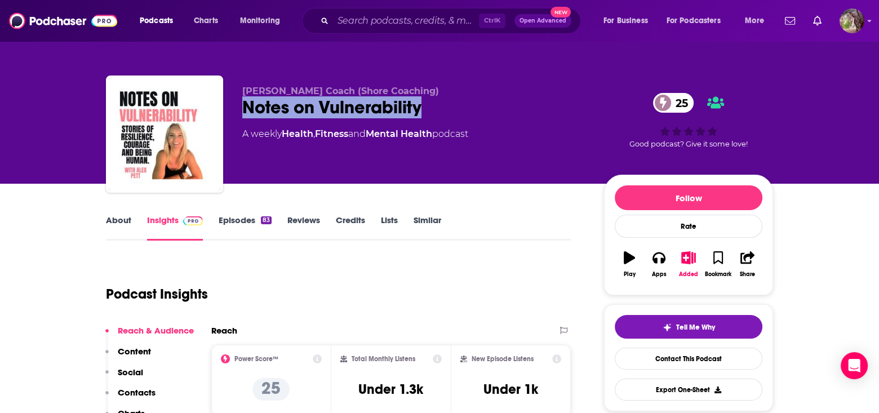
drag, startPoint x: 438, startPoint y: 108, endPoint x: 244, endPoint y: 108, distance: 193.8
click at [244, 108] on div "Notes on Vulnerability 25" at bounding box center [414, 107] width 344 height 22
copy h2 "Notes on Vulnerability"
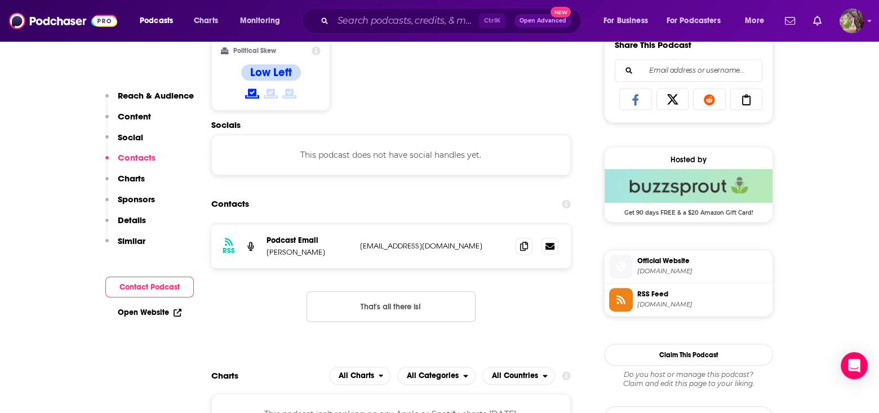
scroll to position [732, 0]
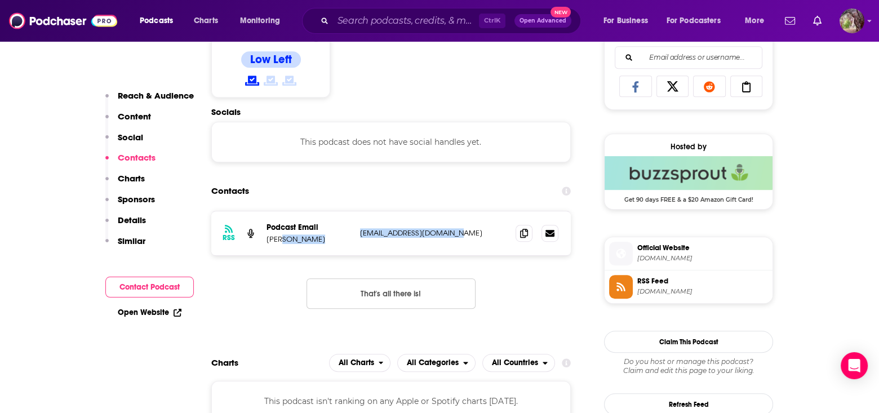
drag, startPoint x: 468, startPoint y: 229, endPoint x: 352, endPoint y: 232, distance: 116.1
click at [352, 232] on div "RSS Podcast Email [PERSON_NAME] [PERSON_NAME][EMAIL_ADDRESS][DOMAIN_NAME] [EMAI…" at bounding box center [390, 233] width 359 height 44
click at [656, 254] on span "[DOMAIN_NAME]" at bounding box center [702, 258] width 131 height 8
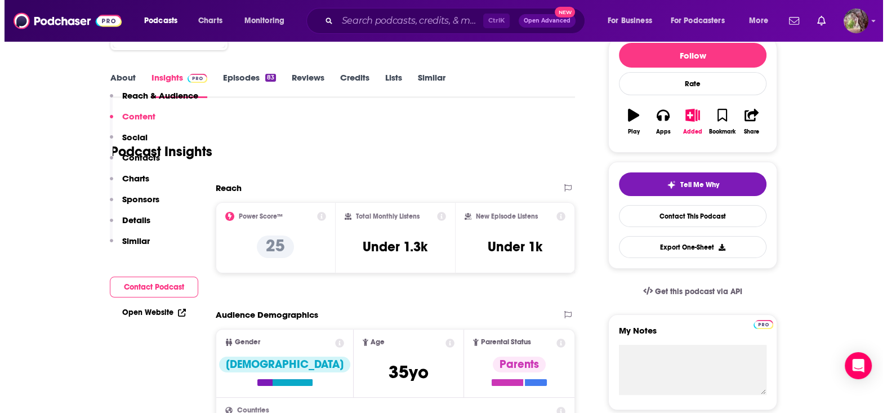
scroll to position [0, 0]
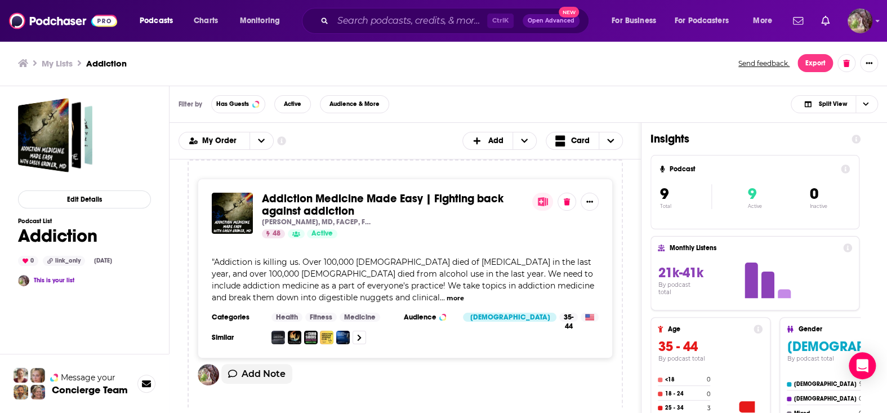
click at [184, 299] on div "Addiction Medicine Made Easy | Fighting back against addiction [PERSON_NAME], M…" at bounding box center [405, 283] width 471 height 248
click at [360, 378] on div "Add Note" at bounding box center [405, 378] width 415 height 28
